Goal: Information Seeking & Learning: Learn about a topic

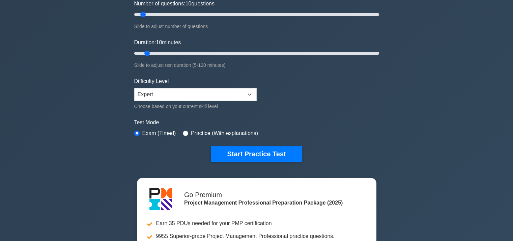
scroll to position [97, 0]
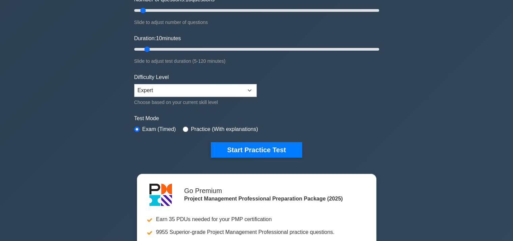
click at [274, 139] on form "Topics Scope Management Time Management Cost Management Quality Management Risk…" at bounding box center [256, 53] width 245 height 208
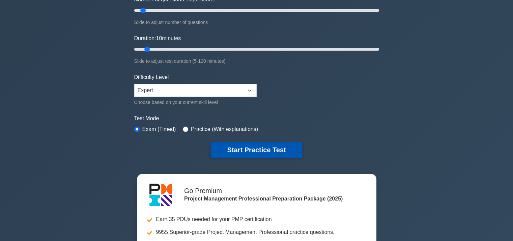
click at [274, 148] on button "Start Practice Test" at bounding box center [256, 150] width 91 height 16
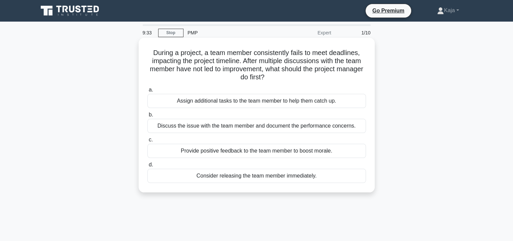
click at [325, 127] on div "Discuss the issue with the team member and document the performance concerns." at bounding box center [256, 126] width 218 height 14
click at [147, 117] on input "b. Discuss the issue with the team member and document the performance concerns." at bounding box center [147, 115] width 0 height 4
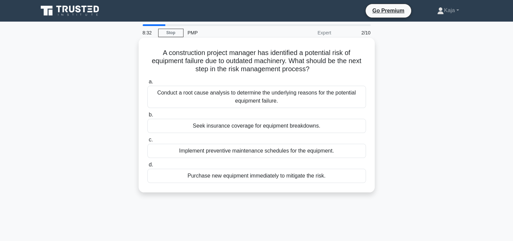
click at [310, 179] on div "Purchase new equipment immediately to mitigate the risk." at bounding box center [256, 175] width 218 height 14
click at [147, 167] on input "d. Purchase new equipment immediately to mitigate the risk." at bounding box center [147, 164] width 0 height 4
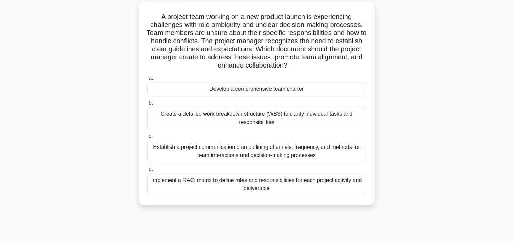
scroll to position [43, 0]
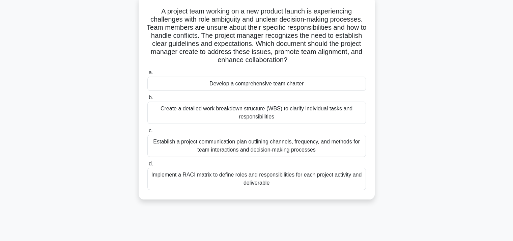
click at [310, 179] on div "Implement a RACI matrix to define roles and responsibilities for each project a…" at bounding box center [256, 178] width 218 height 22
click at [147, 166] on input "d. Implement a RACI matrix to define roles and responsibilities for each projec…" at bounding box center [147, 163] width 0 height 4
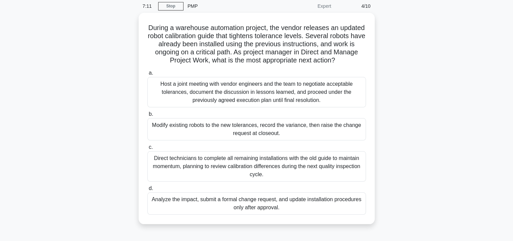
scroll to position [31, 0]
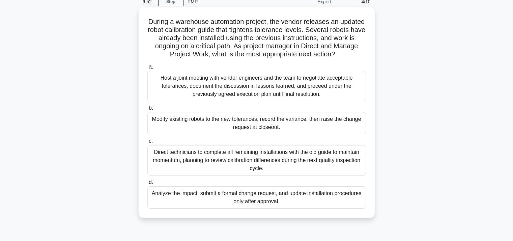
click at [294, 196] on div "Analyze the impact, submit a formal change request, and update installation pro…" at bounding box center [256, 197] width 218 height 22
click at [147, 184] on input "d. Analyze the impact, submit a formal change request, and update installation …" at bounding box center [147, 182] width 0 height 4
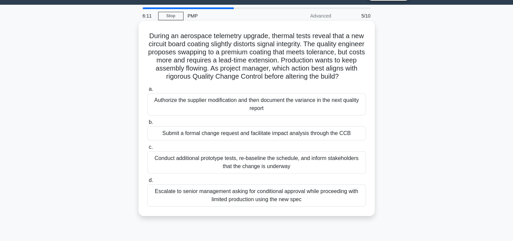
scroll to position [18, 0]
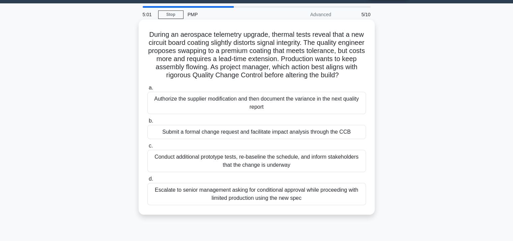
click at [302, 139] on div "Submit a formal change request and facilitate impact analysis through the CCB" at bounding box center [256, 132] width 218 height 14
click at [147, 123] on input "b. Submit a formal change request and facilitate impact analysis through the CCB" at bounding box center [147, 121] width 0 height 4
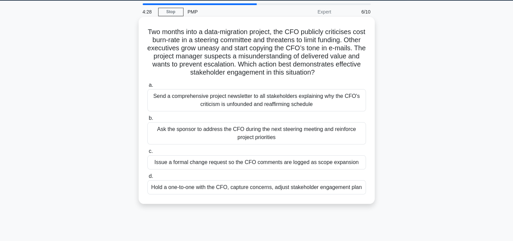
scroll to position [29, 0]
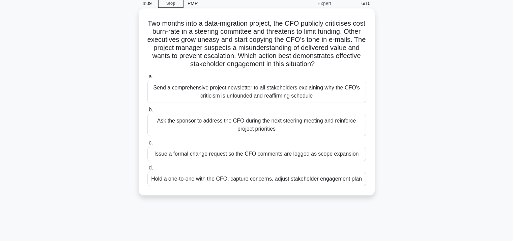
click at [296, 179] on div "Hold a one-to-one with the CFO, capture concerns, adjust stakeholder engagement…" at bounding box center [256, 179] width 218 height 14
click at [147, 170] on input "d. Hold a one-to-one with the CFO, capture concerns, adjust stakeholder engagem…" at bounding box center [147, 167] width 0 height 4
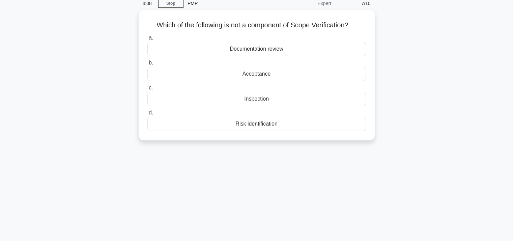
scroll to position [0, 0]
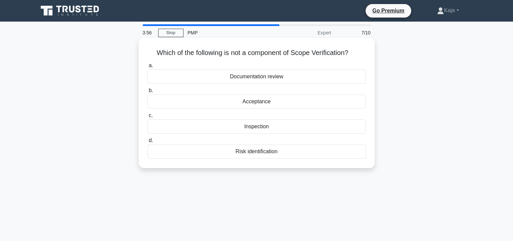
click at [275, 156] on div "Risk identification" at bounding box center [256, 151] width 218 height 14
click at [147, 143] on input "d. Risk identification" at bounding box center [147, 140] width 0 height 4
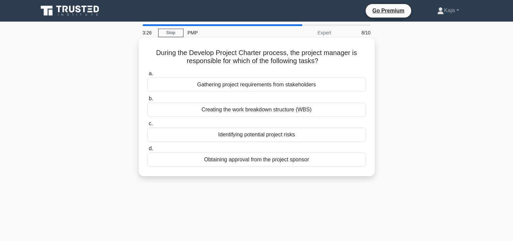
click at [239, 161] on div "Obtaining approval from the project sponsor" at bounding box center [256, 159] width 218 height 14
click at [147, 151] on input "d. Obtaining approval from the project sponsor" at bounding box center [147, 148] width 0 height 4
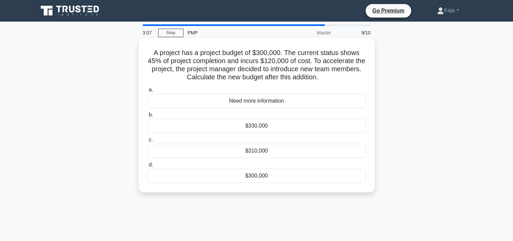
click at [252, 103] on div "Need more information" at bounding box center [256, 101] width 218 height 14
click at [147, 92] on input "a. Need more information" at bounding box center [147, 90] width 0 height 4
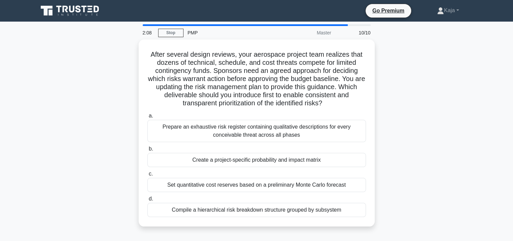
click at [252, 103] on h5 "After several design reviews, your aerospace project team realizes that dozens …" at bounding box center [257, 78] width 220 height 57
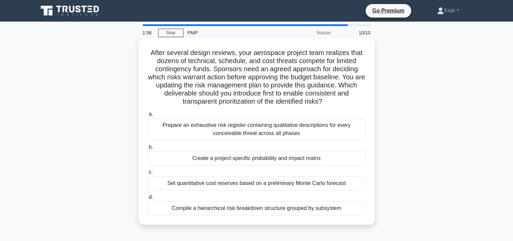
click at [270, 182] on div "Set quantitative cost reserves based on a preliminary Monte Carlo forecast" at bounding box center [256, 183] width 218 height 14
click at [147, 174] on input "c. Set quantitative cost reserves based on a preliminary Monte Carlo forecast" at bounding box center [147, 172] width 0 height 4
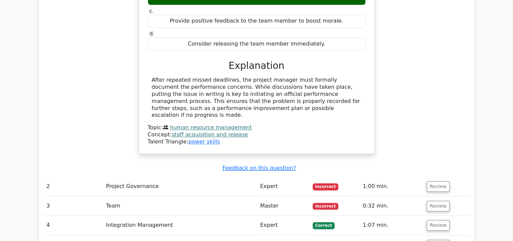
scroll to position [755, 0]
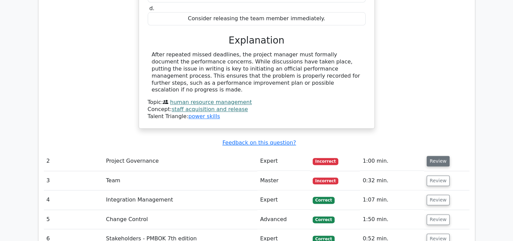
click at [433, 156] on button "Review" at bounding box center [437, 161] width 23 height 10
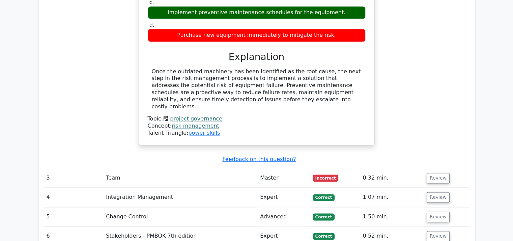
scroll to position [1025, 0]
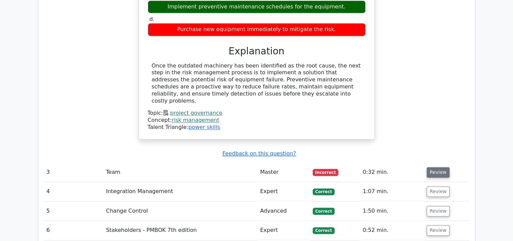
click at [436, 167] on button "Review" at bounding box center [437, 172] width 23 height 10
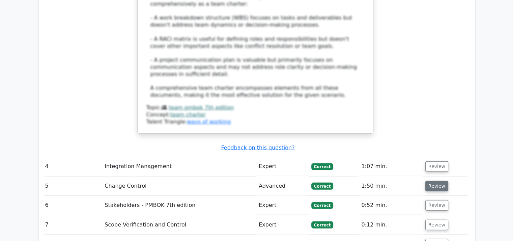
scroll to position [1616, 0]
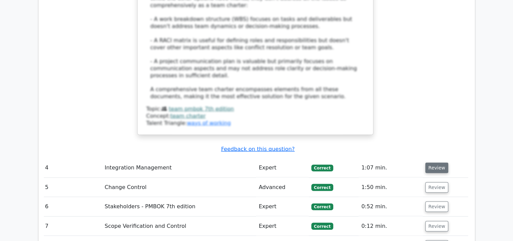
click at [433, 162] on button "Review" at bounding box center [436, 167] width 23 height 10
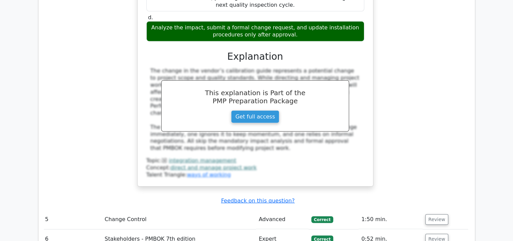
scroll to position [1948, 0]
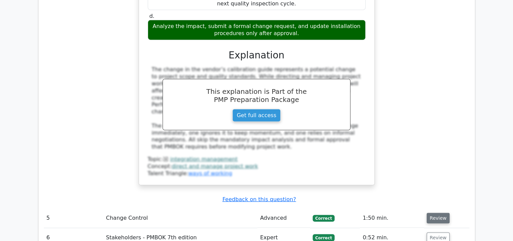
click at [434, 213] on button "Review" at bounding box center [437, 218] width 23 height 10
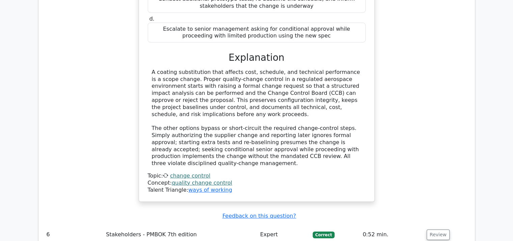
scroll to position [2329, 0]
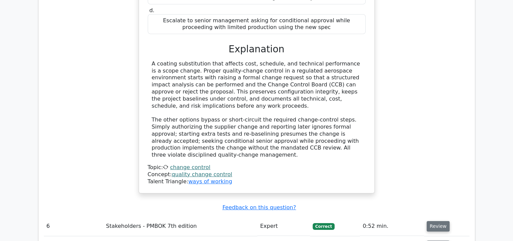
click at [436, 221] on button "Review" at bounding box center [437, 226] width 23 height 10
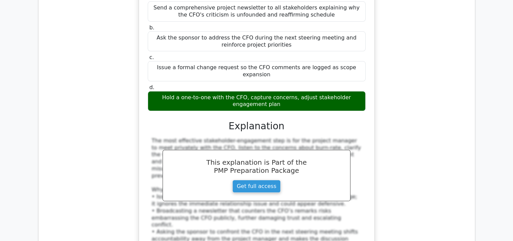
scroll to position [2653, 0]
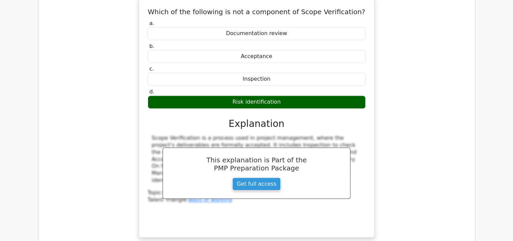
scroll to position [2983, 0]
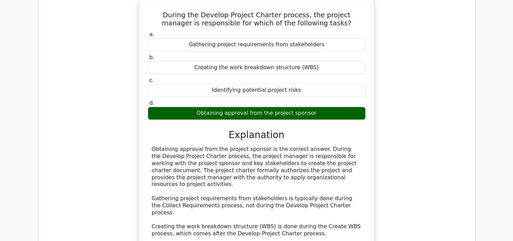
scroll to position [3253, 0]
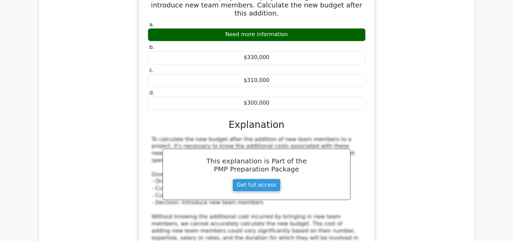
scroll to position [3630, 0]
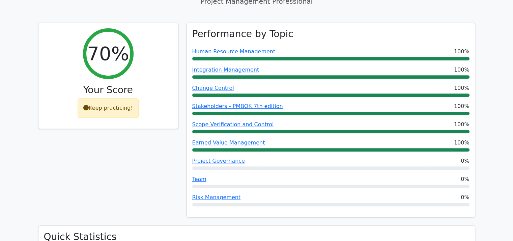
scroll to position [255, 0]
